Goal: Find specific page/section: Find specific page/section

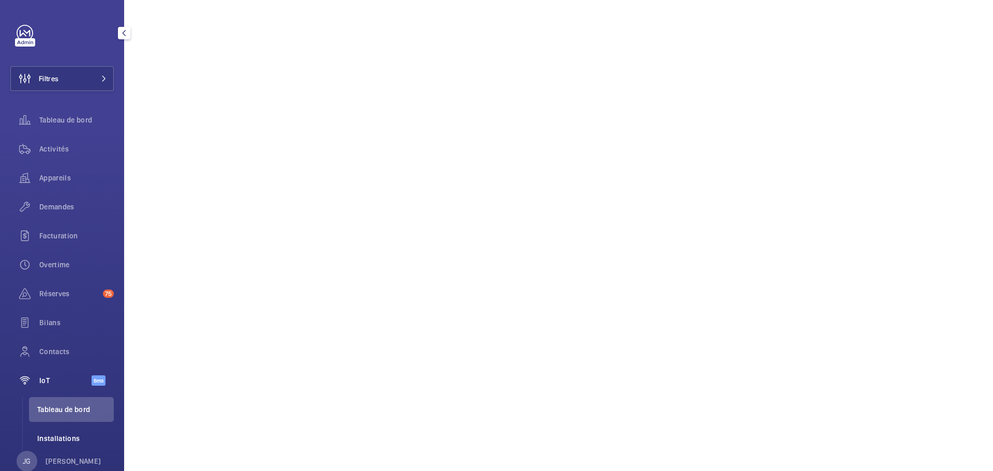
click at [59, 446] on li "Installations" at bounding box center [71, 438] width 85 height 25
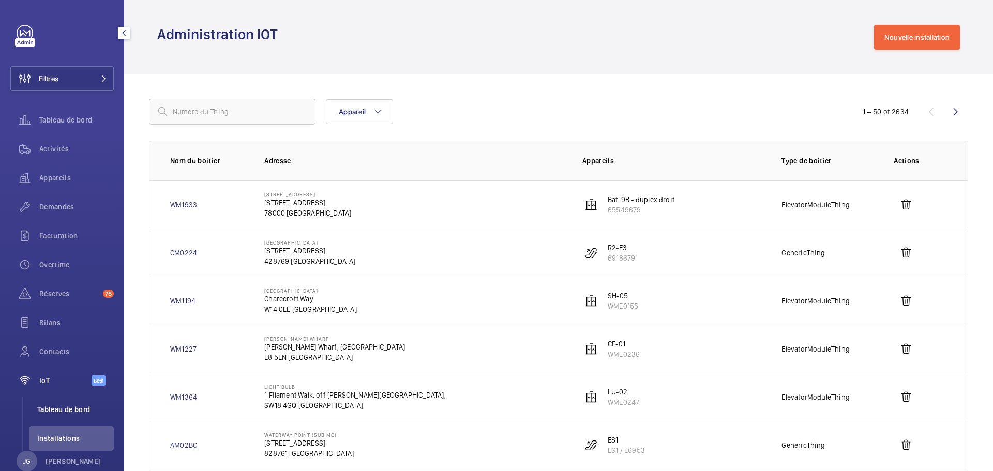
click at [73, 413] on span "Tableau de bord" at bounding box center [75, 409] width 77 height 10
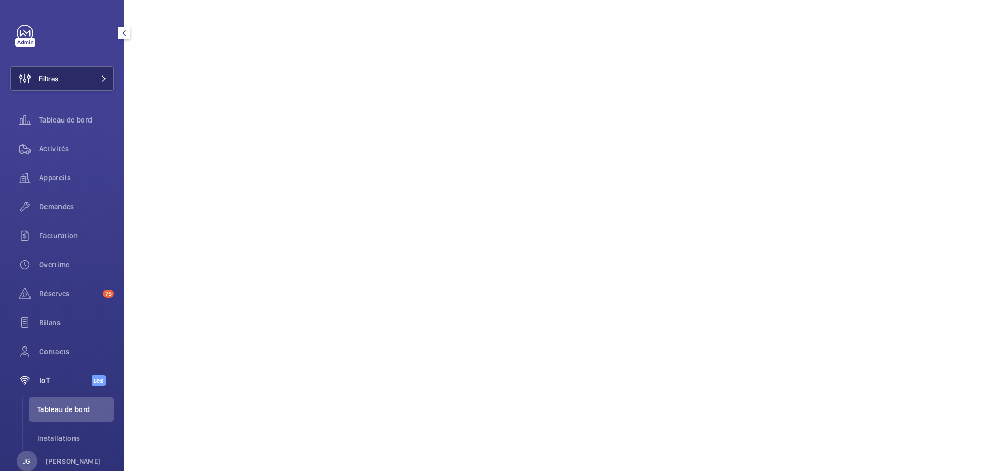
click at [63, 75] on button "Filtres" at bounding box center [61, 78] width 103 height 25
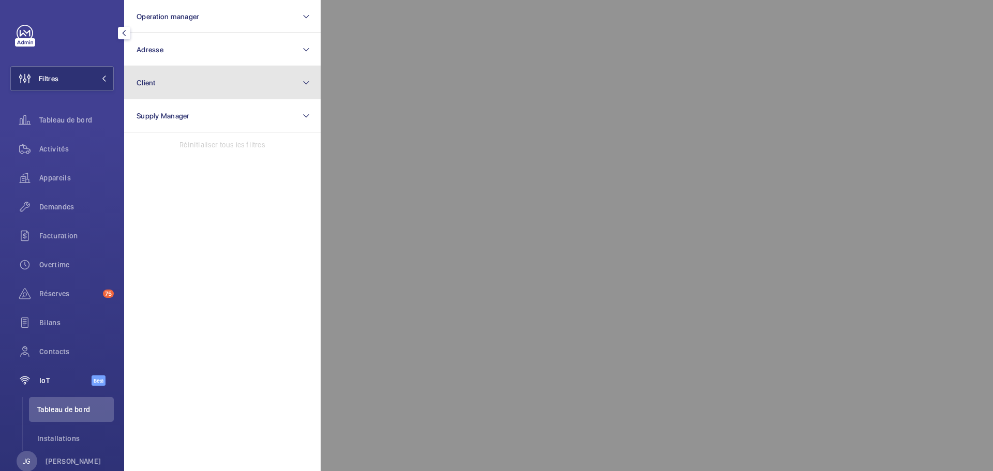
click at [178, 88] on button "Client" at bounding box center [222, 82] width 197 height 33
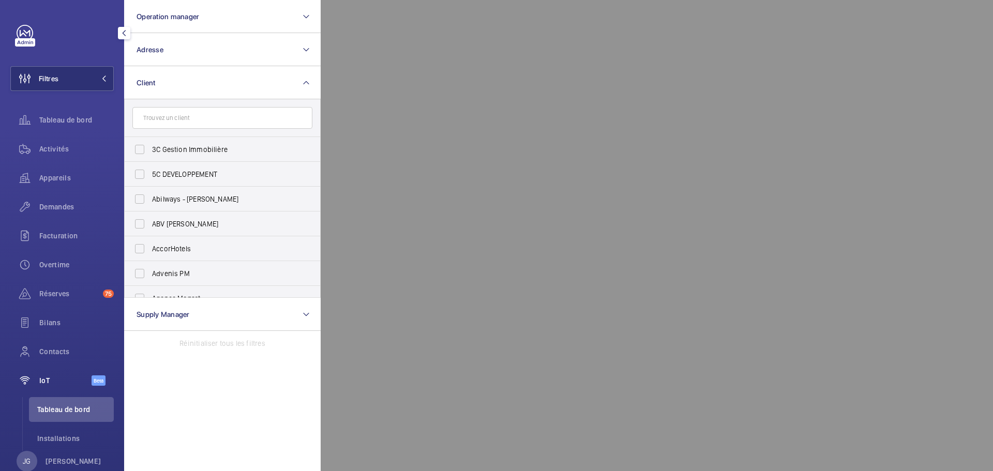
click at [699, 35] on div at bounding box center [817, 235] width 993 height 471
